Goal: Task Accomplishment & Management: Complete application form

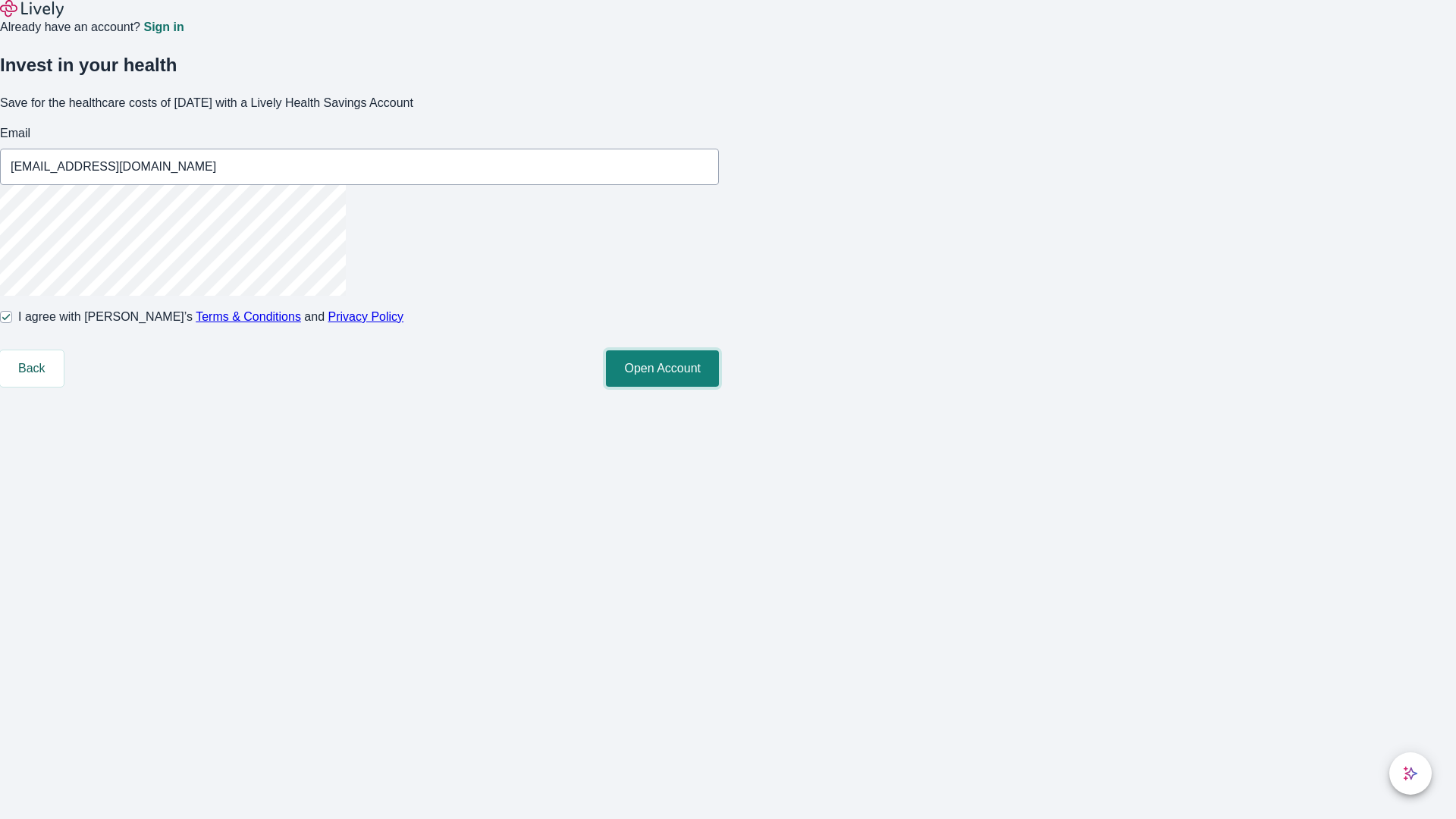
click at [719, 387] on button "Open Account" at bounding box center [663, 369] width 113 height 37
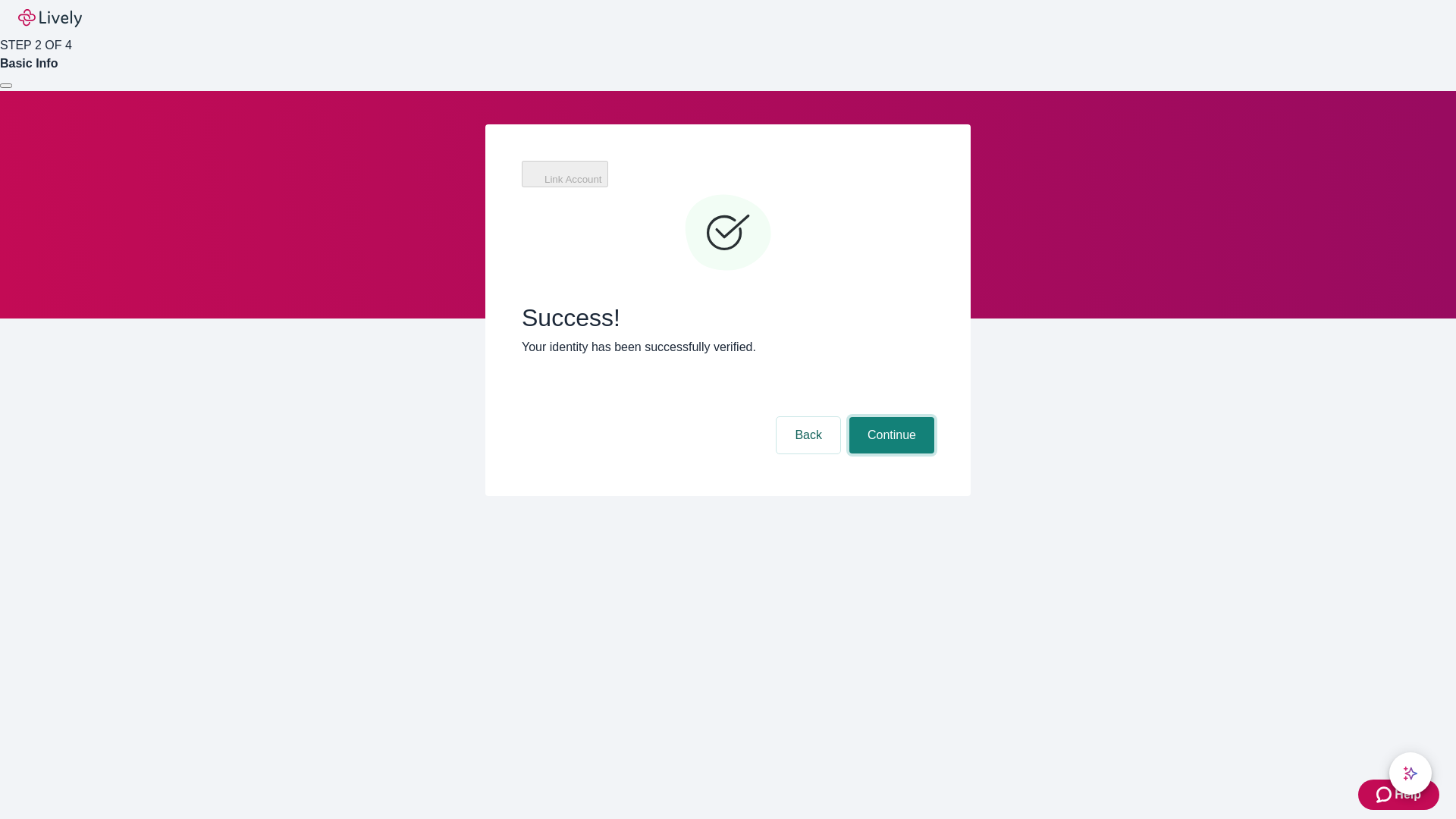
click at [890, 417] on button "Continue" at bounding box center [892, 435] width 85 height 37
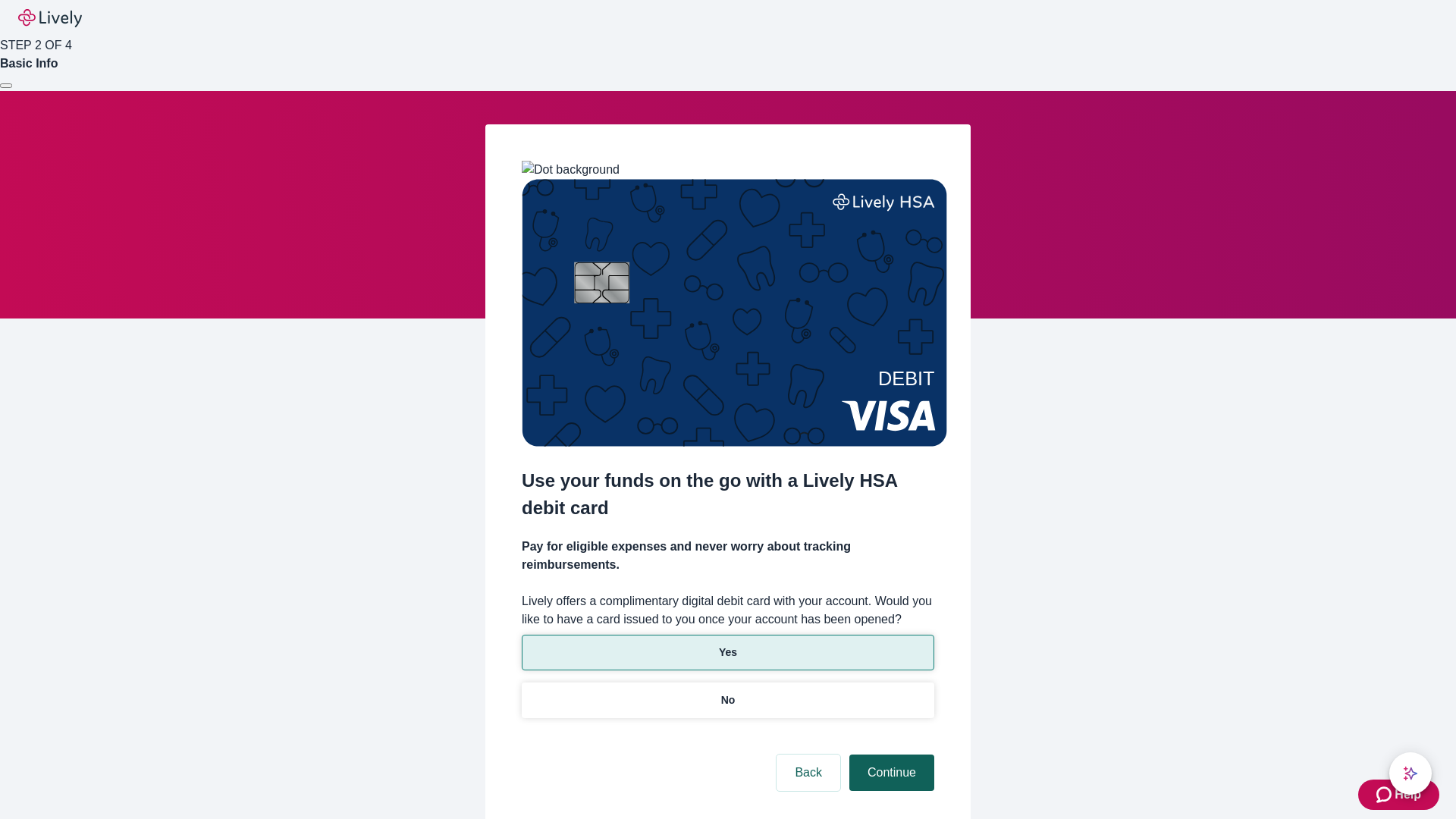
click at [728, 645] on p "Yes" at bounding box center [728, 653] width 18 height 16
click at [890, 755] on button "Continue" at bounding box center [892, 773] width 85 height 37
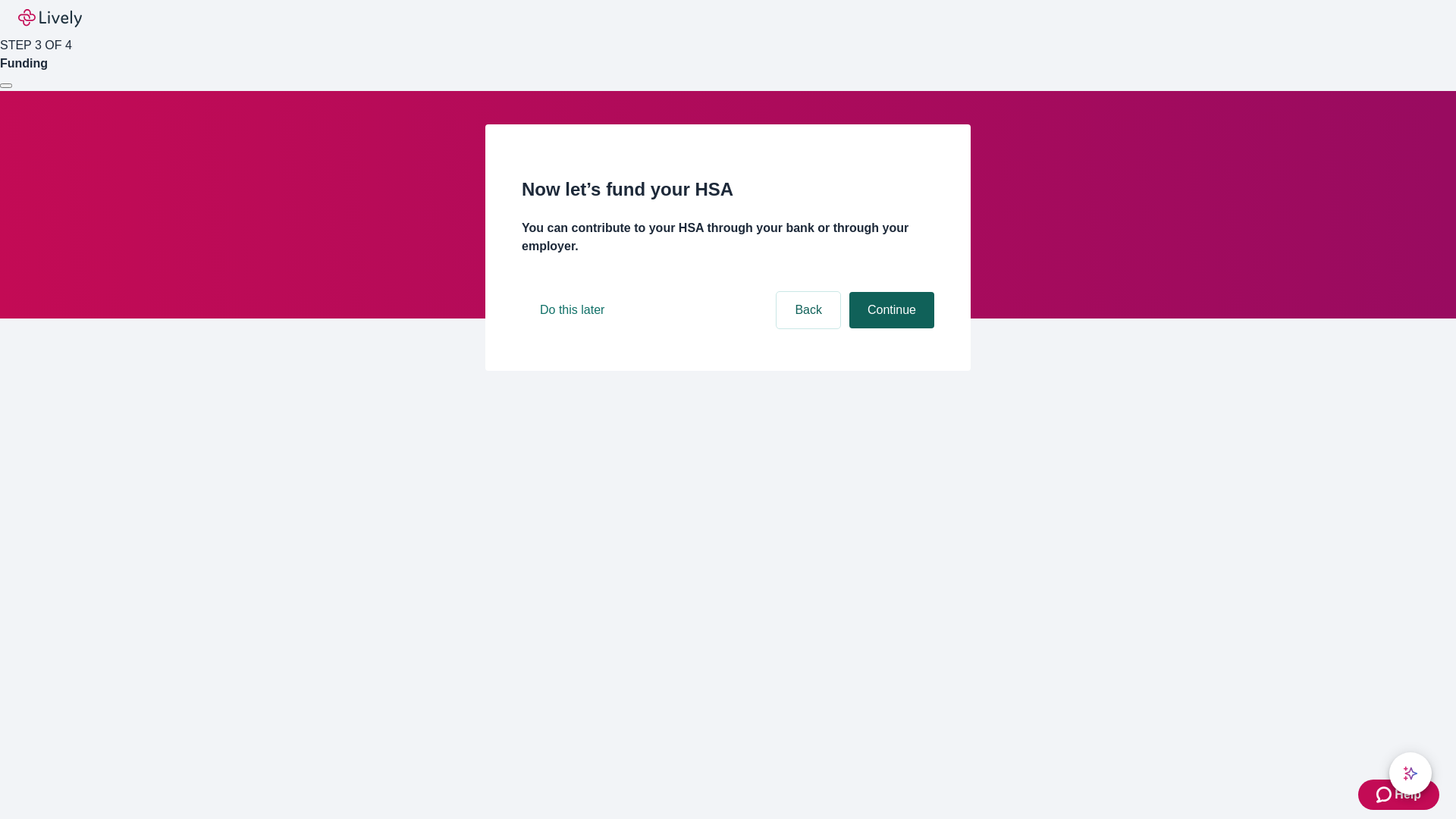
click at [890, 328] on button "Continue" at bounding box center [892, 310] width 85 height 37
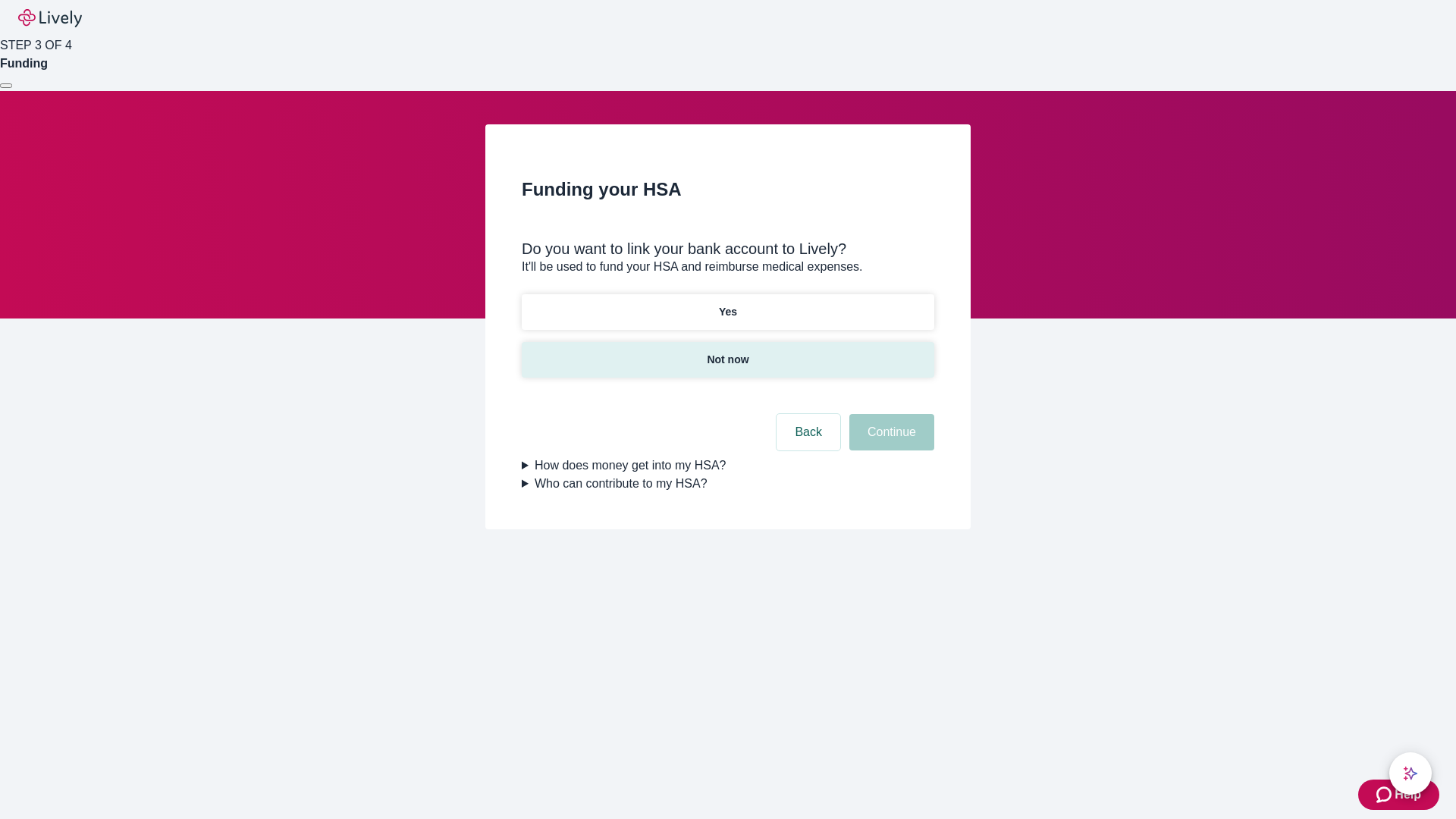
click at [728, 352] on p "Not now" at bounding box center [728, 360] width 42 height 16
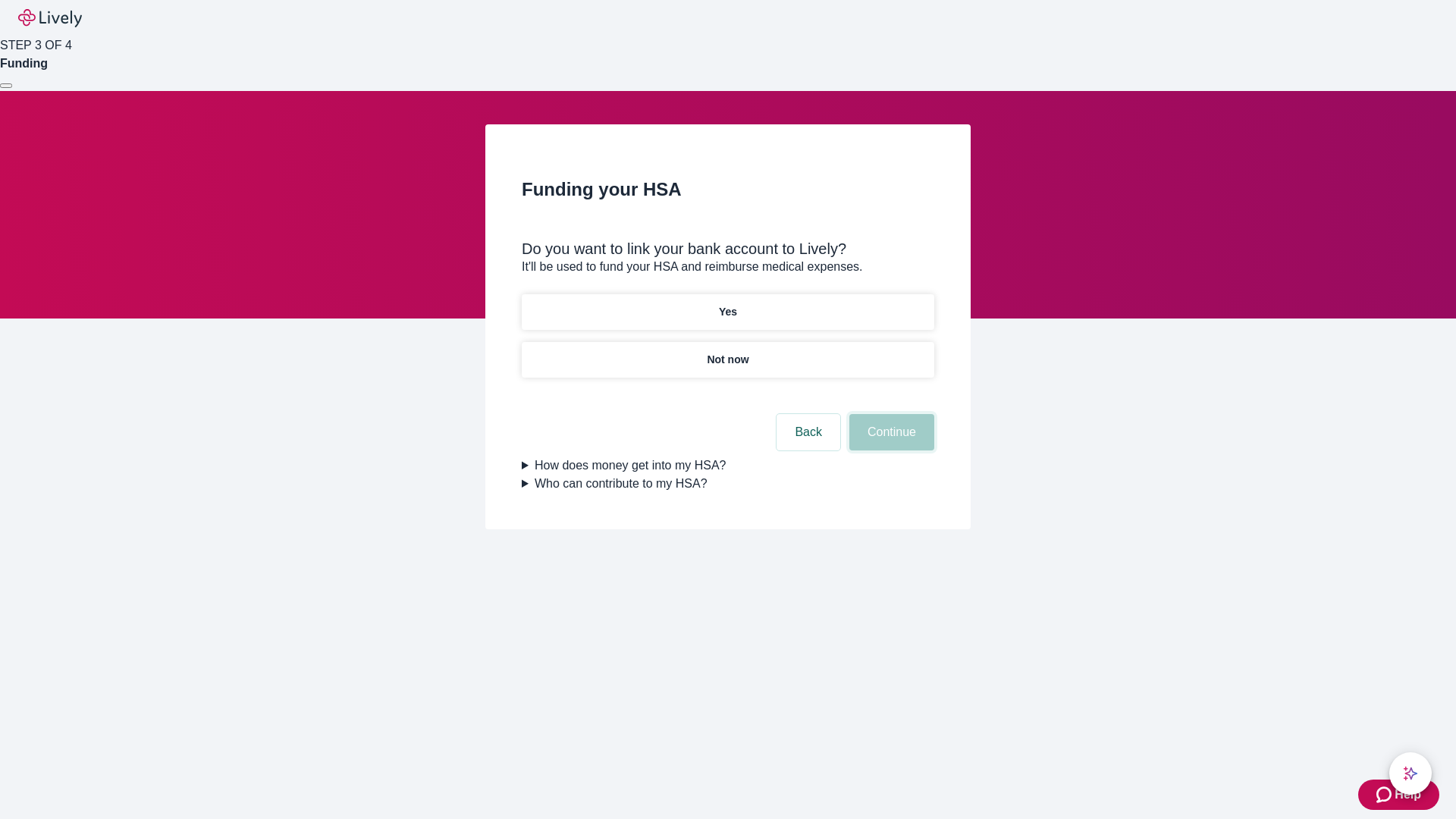
click at [890, 442] on button "Continue" at bounding box center [892, 433] width 85 height 37
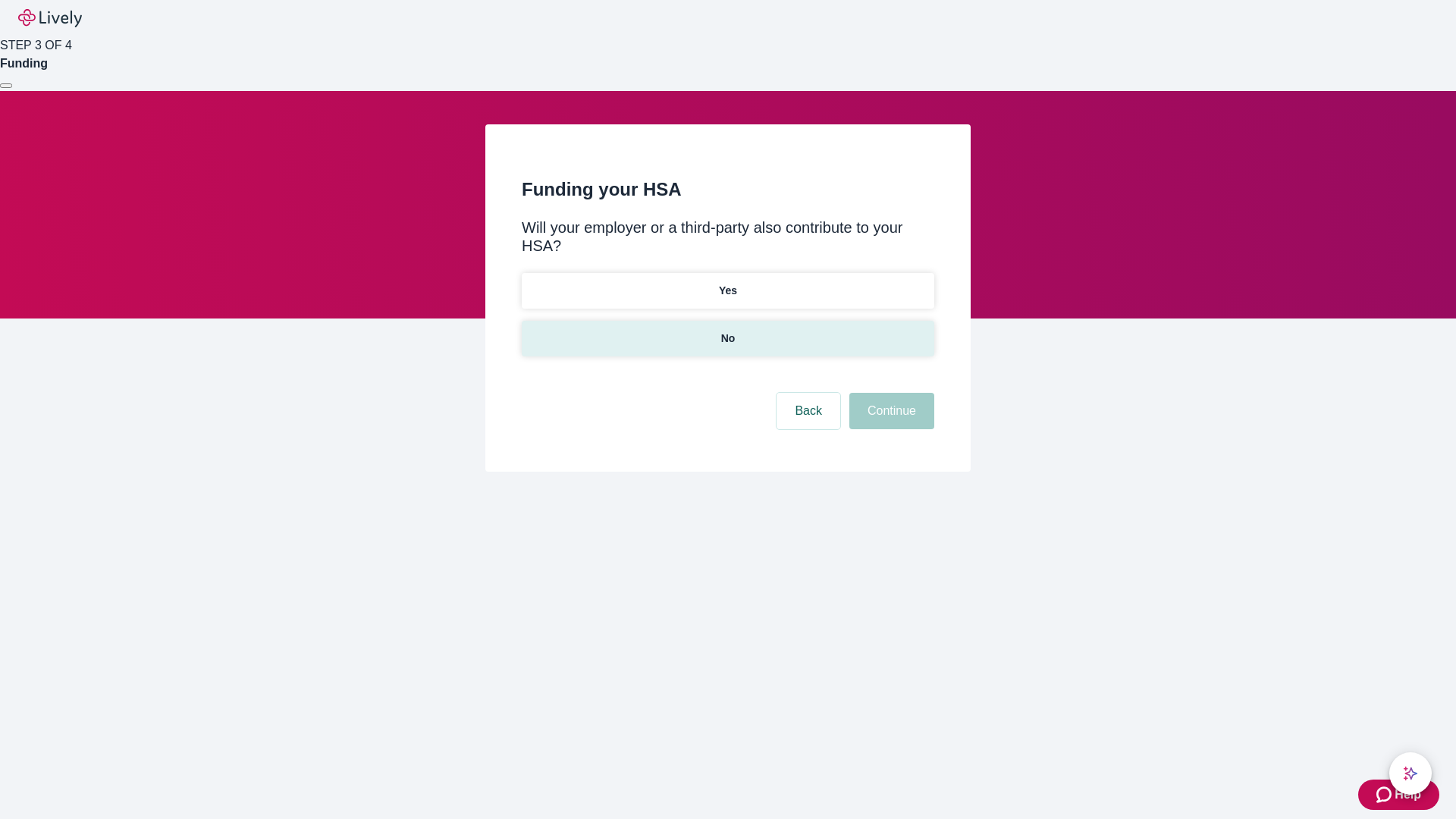
click at [728, 331] on p "No" at bounding box center [728, 339] width 15 height 16
click at [890, 393] on button "Continue" at bounding box center [892, 411] width 85 height 37
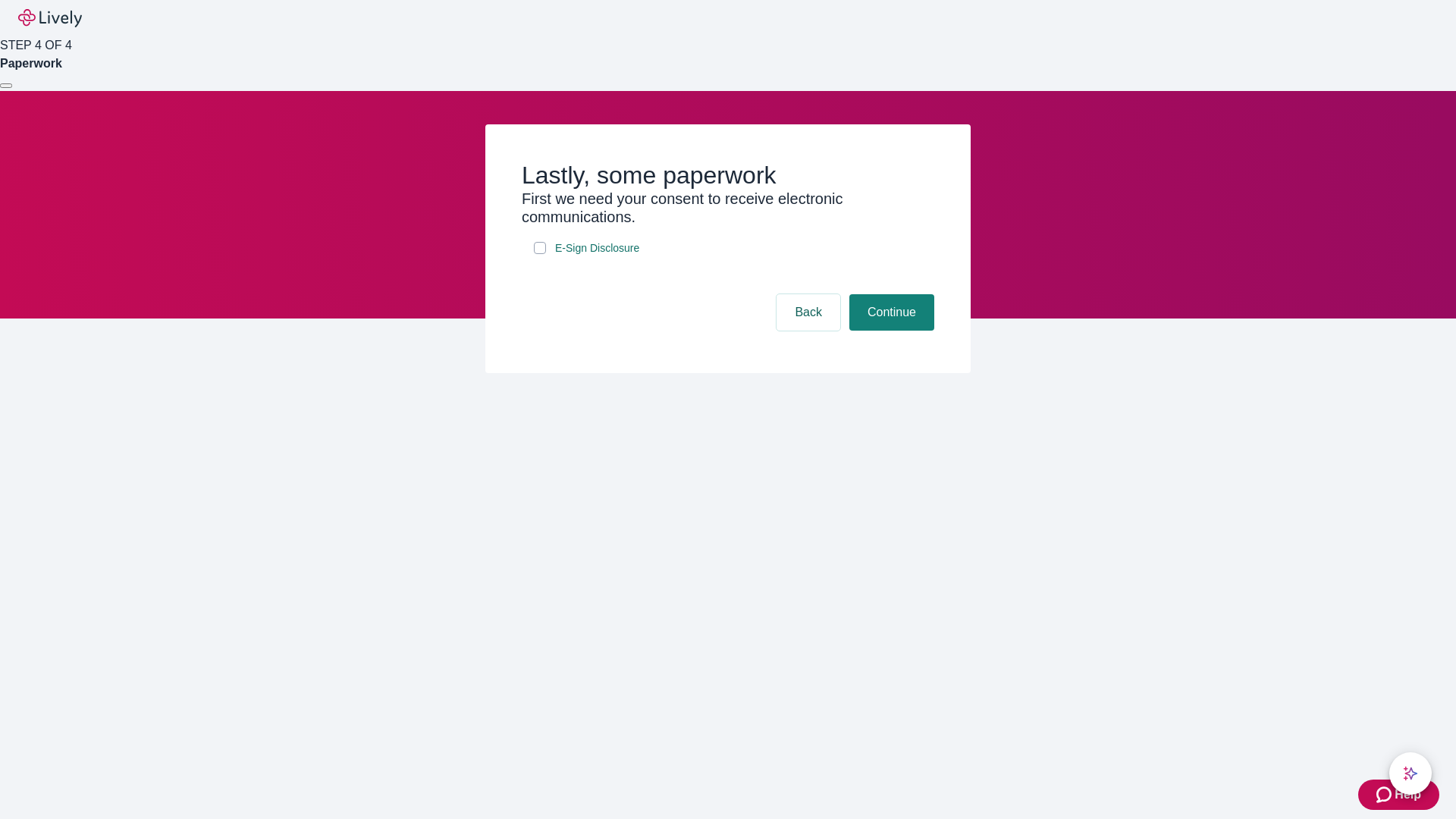
click at [540, 254] on input "E-Sign Disclosure" at bounding box center [540, 248] width 12 height 12
checkbox input "true"
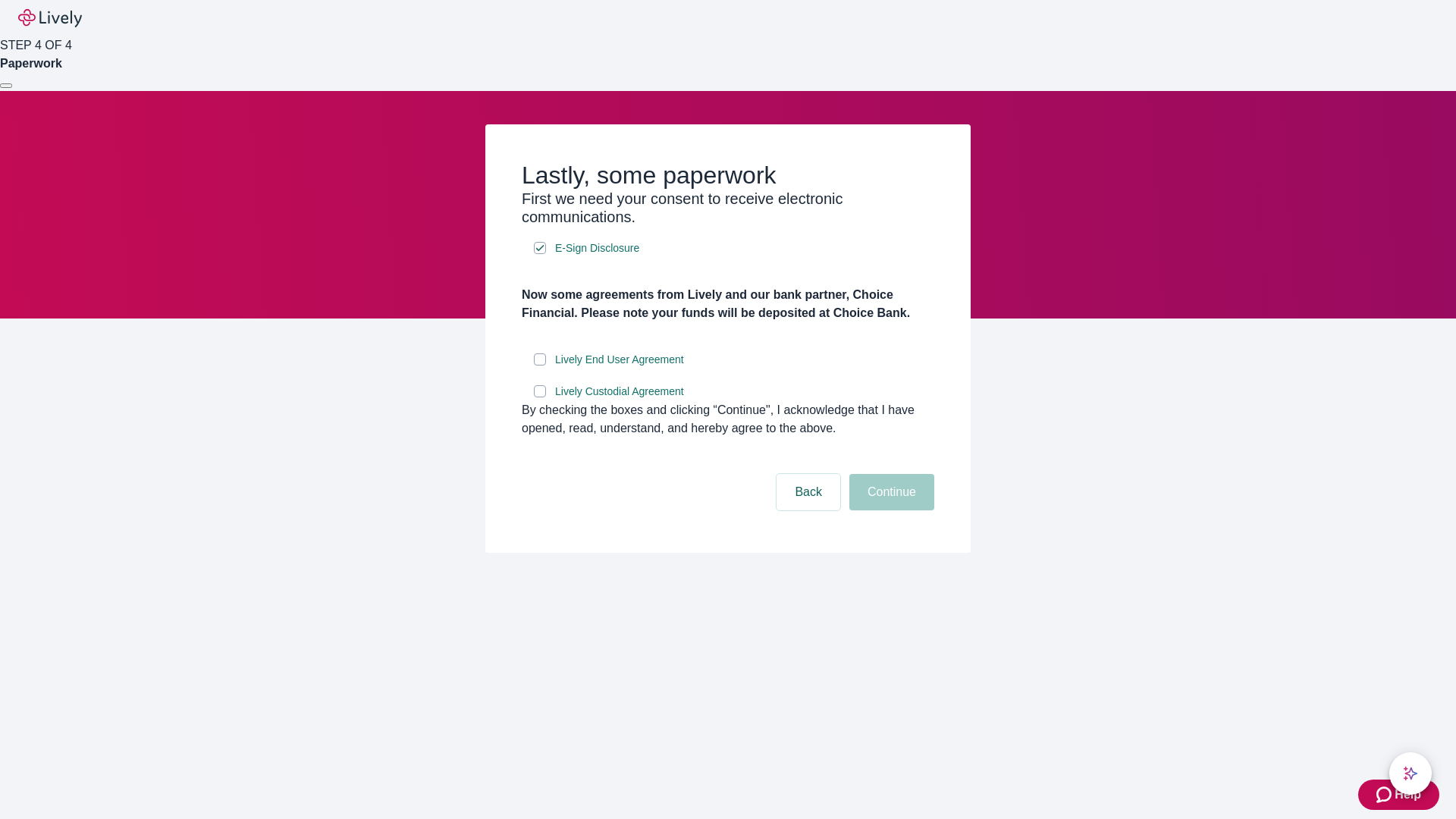
click at [540, 366] on input "Lively End User Agreement" at bounding box center [540, 359] width 12 height 12
checkbox input "true"
click at [540, 398] on input "Lively Custodial Agreement" at bounding box center [540, 392] width 12 height 12
checkbox input "true"
click at [890, 510] on button "Continue" at bounding box center [892, 492] width 85 height 37
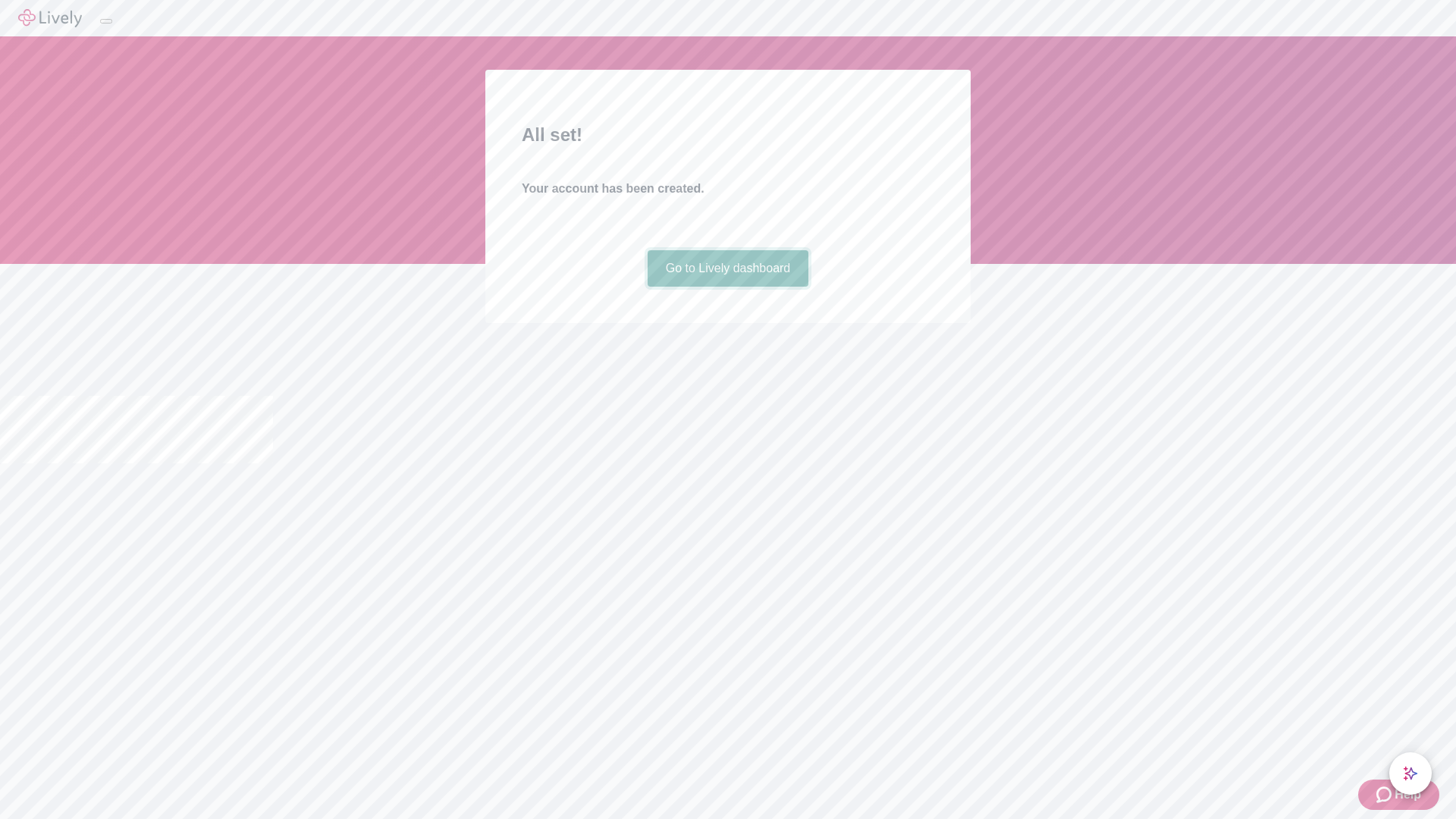
click at [728, 287] on link "Go to Lively dashboard" at bounding box center [728, 268] width 161 height 37
